Goal: Task Accomplishment & Management: Use online tool/utility

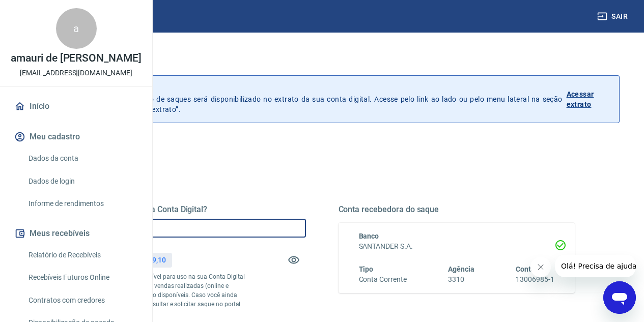
click at [304, 226] on input "R$ 0,00" at bounding box center [187, 228] width 237 height 19
type input "R$ 57.359,10"
click at [538, 271] on button "Fechar mensagem da empresa" at bounding box center [540, 267] width 20 height 20
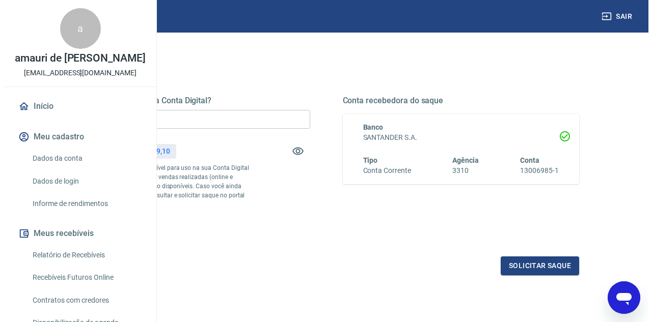
scroll to position [129, 0]
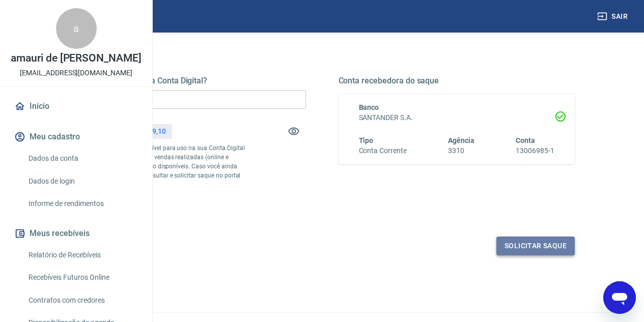
click at [545, 256] on button "Solicitar saque" at bounding box center [535, 246] width 78 height 19
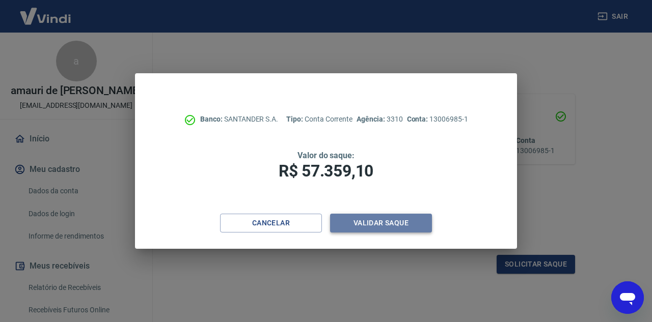
click at [403, 218] on button "Validar saque" at bounding box center [381, 223] width 102 height 19
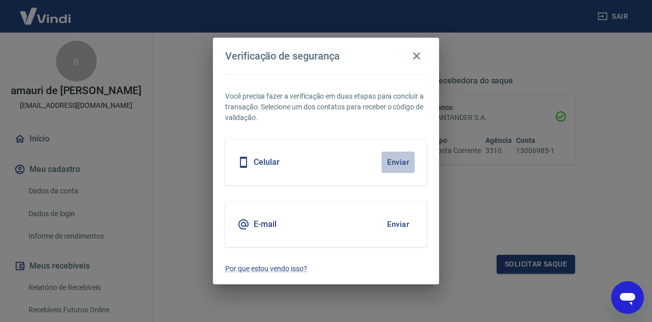
click at [389, 155] on button "Enviar" at bounding box center [397, 162] width 33 height 21
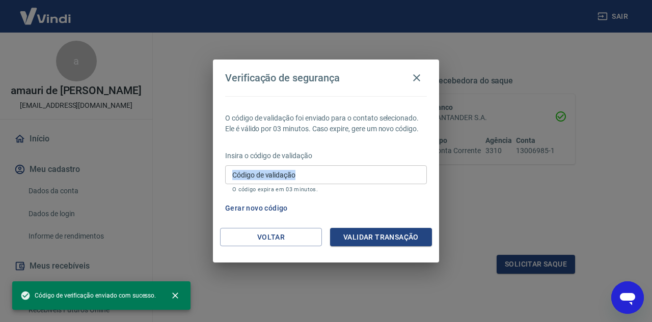
drag, startPoint x: 389, startPoint y: 155, endPoint x: 377, endPoint y: 178, distance: 26.0
click at [377, 178] on div "Insira o código de validação Código de validação Código de validação O código e…" at bounding box center [326, 173] width 202 height 44
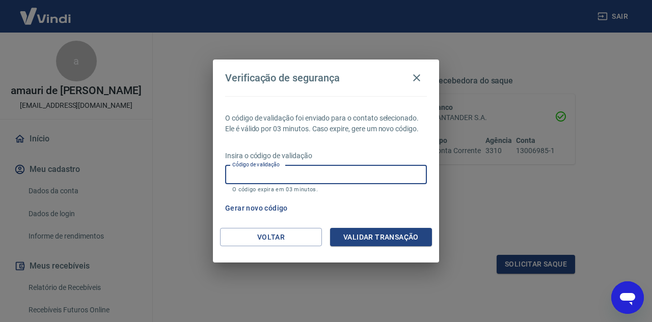
click at [377, 178] on input "Código de validação" at bounding box center [326, 174] width 202 height 19
type input "171769"
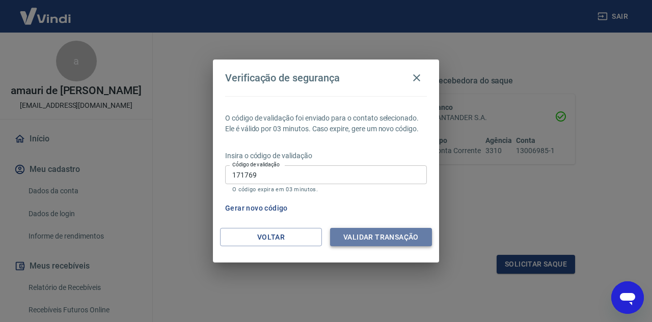
click at [401, 238] on button "Validar transação" at bounding box center [381, 237] width 102 height 19
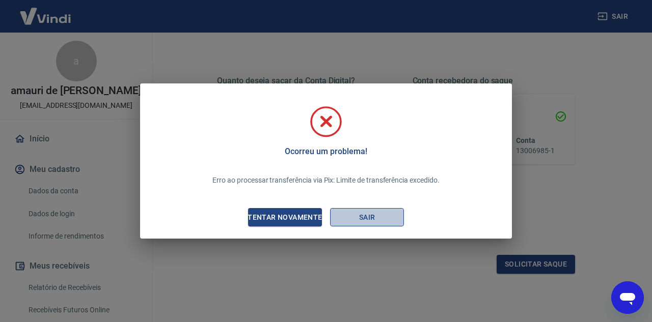
click at [367, 220] on button "Sair" at bounding box center [367, 217] width 74 height 19
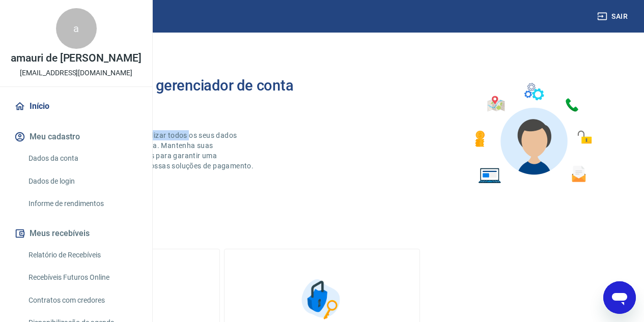
drag, startPoint x: 267, startPoint y: 121, endPoint x: 367, endPoint y: 166, distance: 109.1
click at [322, 166] on div "Bem-vindo(a) ao gerenciador de conta Vindi Aqui você pode consultar e atualizar…" at bounding box center [183, 133] width 277 height 113
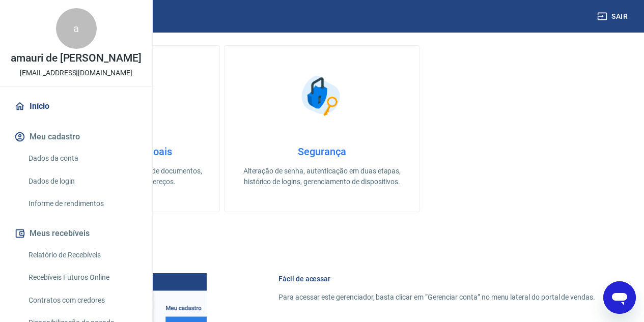
scroll to position [224, 0]
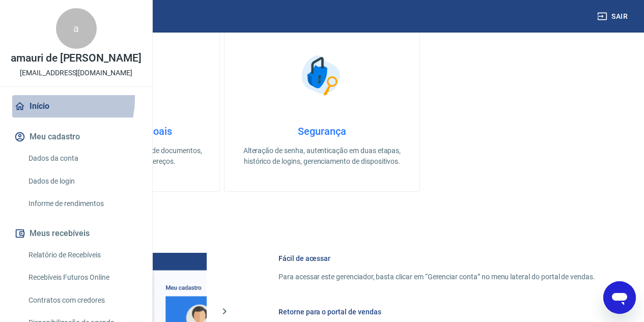
click at [45, 118] on link "Início" at bounding box center [76, 106] width 128 height 22
click at [38, 118] on link "Início" at bounding box center [76, 106] width 128 height 22
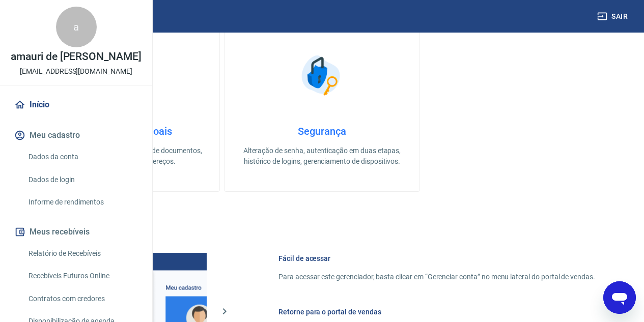
scroll to position [0, 0]
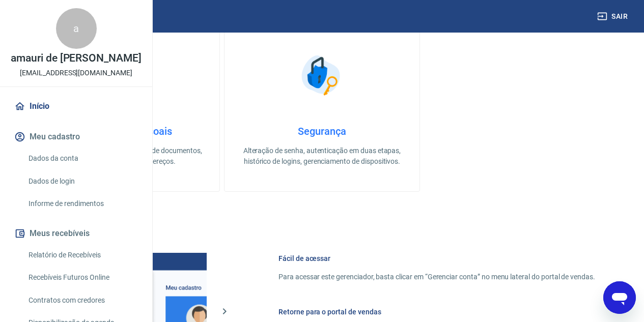
click at [52, 13] on img at bounding box center [45, 16] width 66 height 31
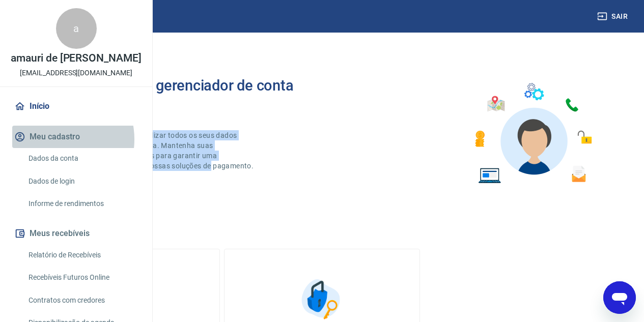
click at [54, 148] on button "Meu cadastro" at bounding box center [76, 137] width 128 height 22
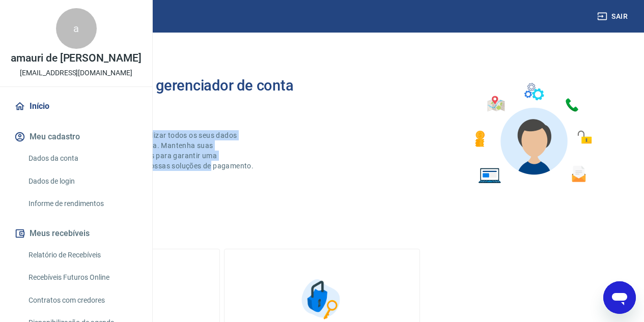
click at [79, 288] on link "Recebíveis Futuros Online" at bounding box center [82, 277] width 116 height 21
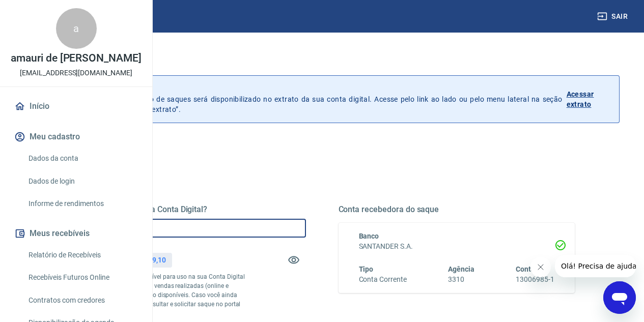
click at [261, 228] on input "R$ 0,00" at bounding box center [187, 228] width 237 height 19
type input "R$ 10.000,00"
click at [536, 266] on icon "Fechar mensagem da empresa" at bounding box center [540, 267] width 8 height 8
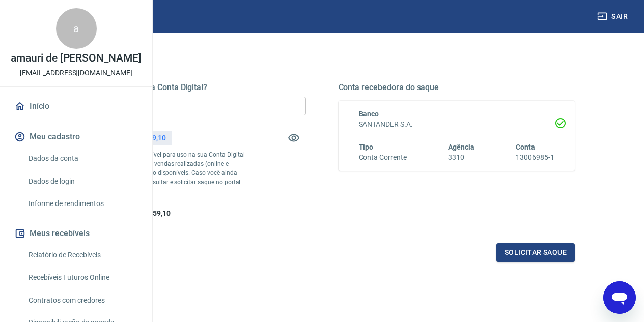
scroll to position [200, 0]
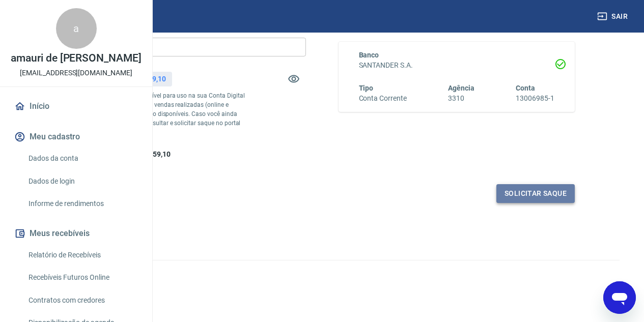
click at [556, 196] on button "Solicitar saque" at bounding box center [535, 193] width 78 height 19
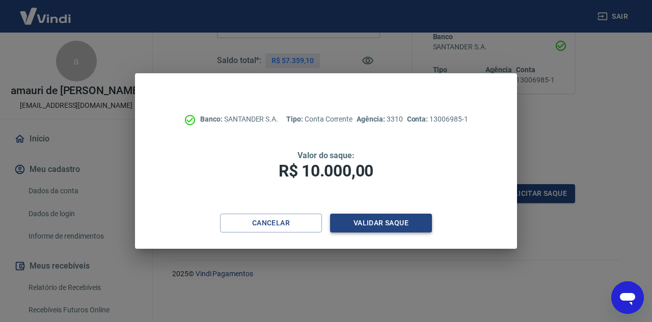
click at [420, 224] on button "Validar saque" at bounding box center [381, 223] width 102 height 19
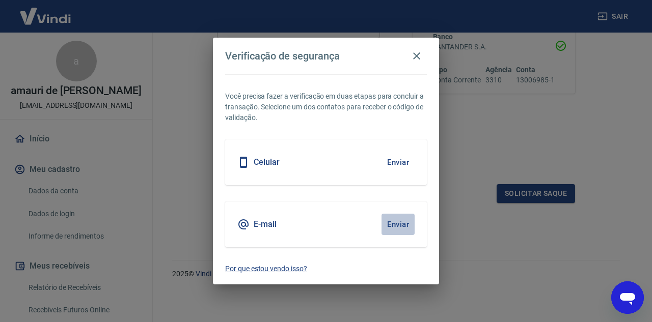
click at [400, 225] on button "Enviar" at bounding box center [397, 224] width 33 height 21
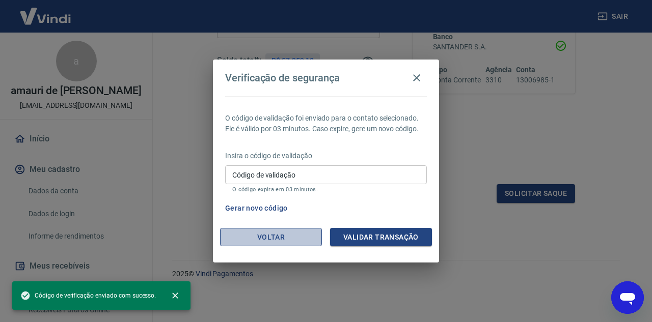
click at [283, 233] on button "Voltar" at bounding box center [271, 237] width 102 height 19
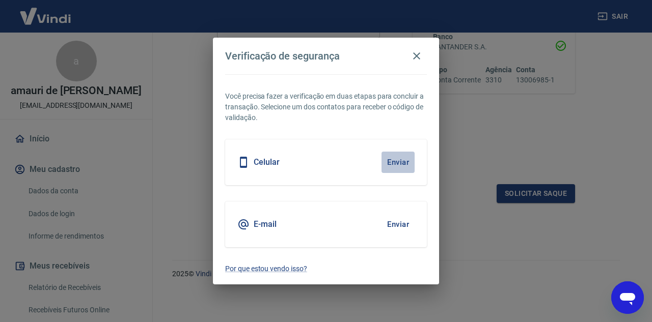
click at [399, 159] on button "Enviar" at bounding box center [397, 162] width 33 height 21
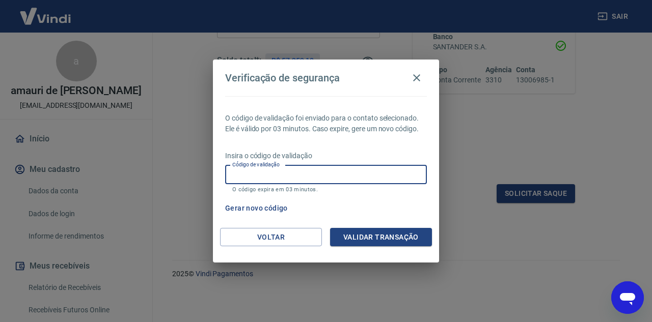
click at [328, 177] on input "Código de validação" at bounding box center [326, 174] width 202 height 19
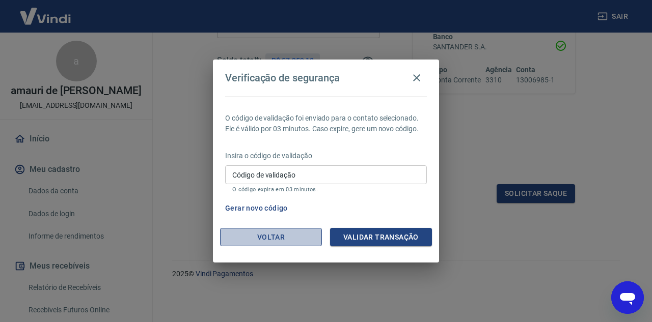
click at [272, 239] on button "Voltar" at bounding box center [271, 237] width 102 height 19
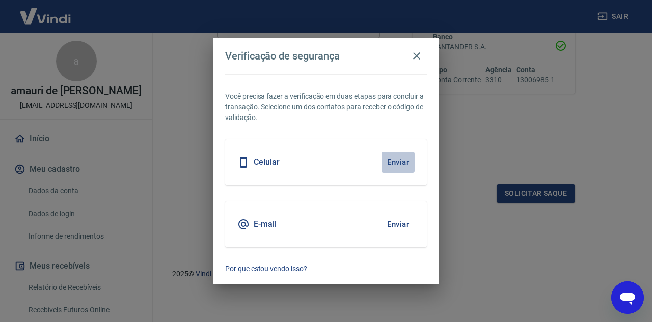
click at [384, 163] on button "Enviar" at bounding box center [397, 162] width 33 height 21
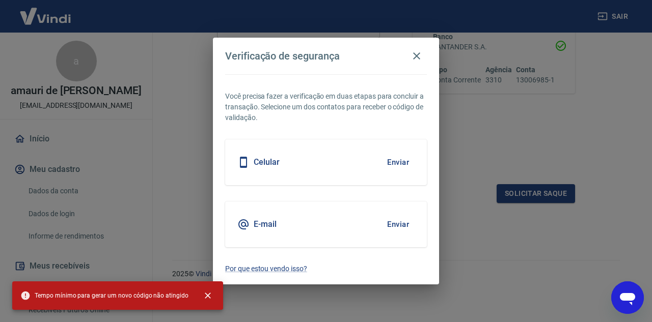
click at [344, 164] on div "Celular Enviar" at bounding box center [326, 163] width 202 height 46
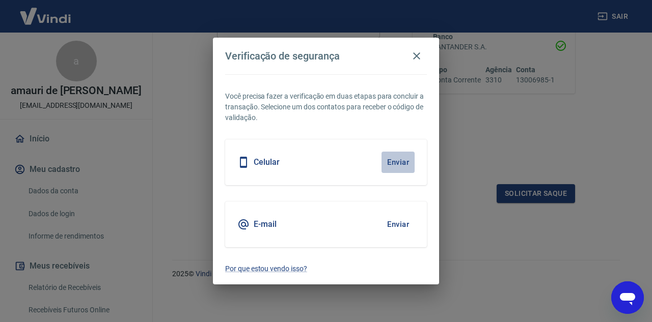
click at [393, 167] on button "Enviar" at bounding box center [397, 162] width 33 height 21
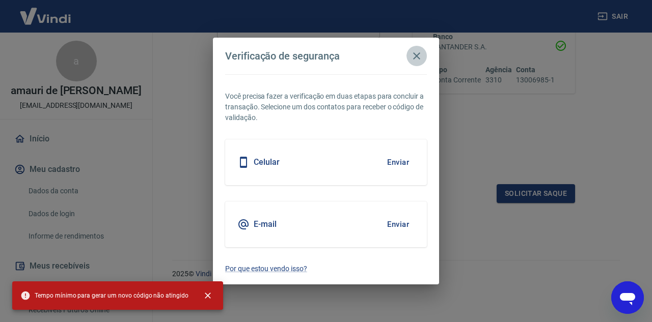
click at [421, 58] on icon "button" at bounding box center [416, 56] width 12 height 12
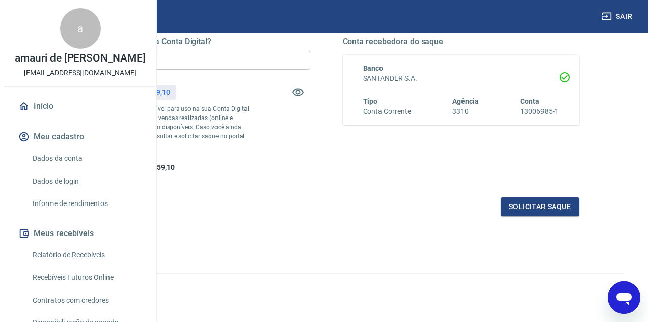
scroll to position [159, 0]
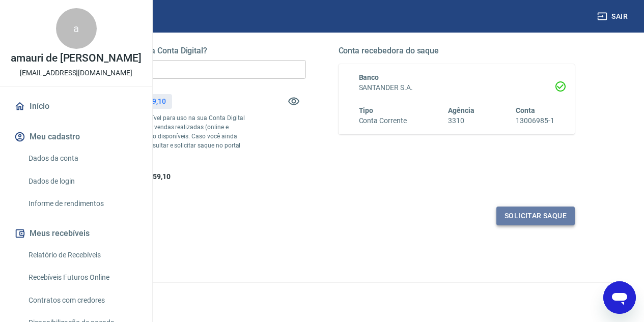
click at [536, 226] on button "Solicitar saque" at bounding box center [535, 216] width 78 height 19
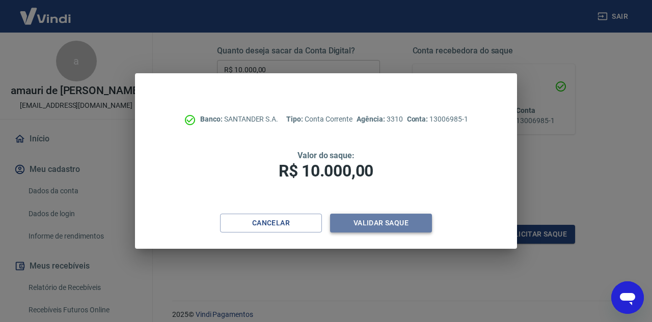
click at [389, 224] on button "Validar saque" at bounding box center [381, 223] width 102 height 19
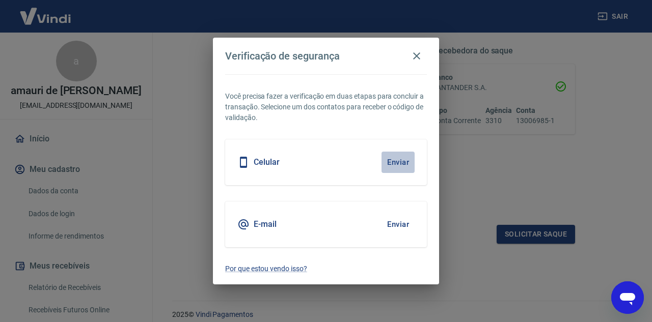
click at [398, 159] on button "Enviar" at bounding box center [397, 162] width 33 height 21
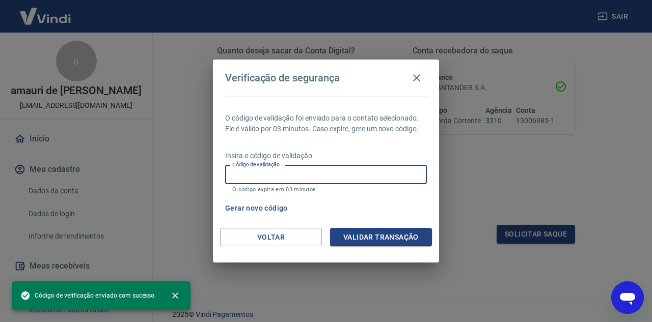
click at [390, 172] on input "Código de validação" at bounding box center [326, 174] width 202 height 19
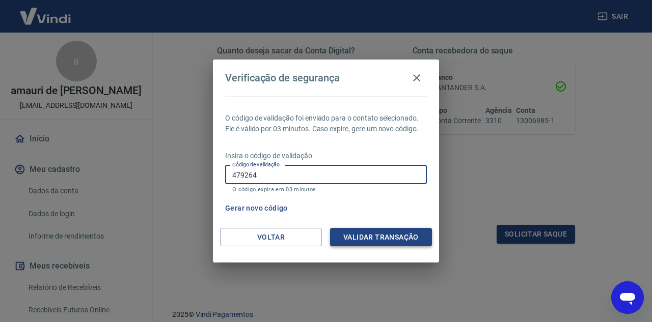
type input "479264"
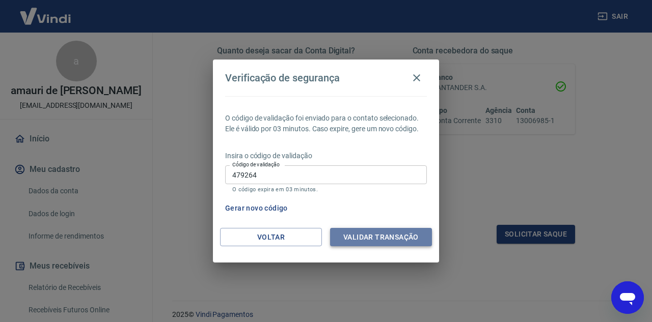
click at [391, 235] on button "Validar transação" at bounding box center [381, 237] width 102 height 19
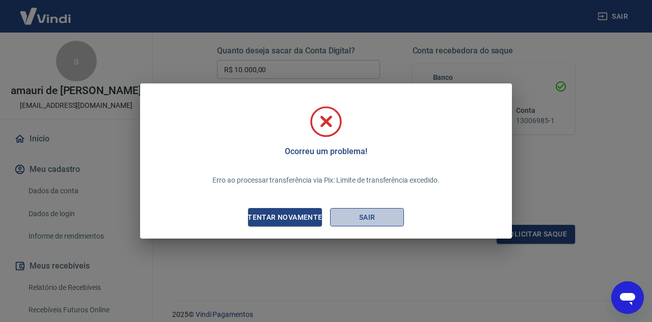
click at [366, 214] on button "Sair" at bounding box center [367, 217] width 74 height 19
